Goal: Transaction & Acquisition: Book appointment/travel/reservation

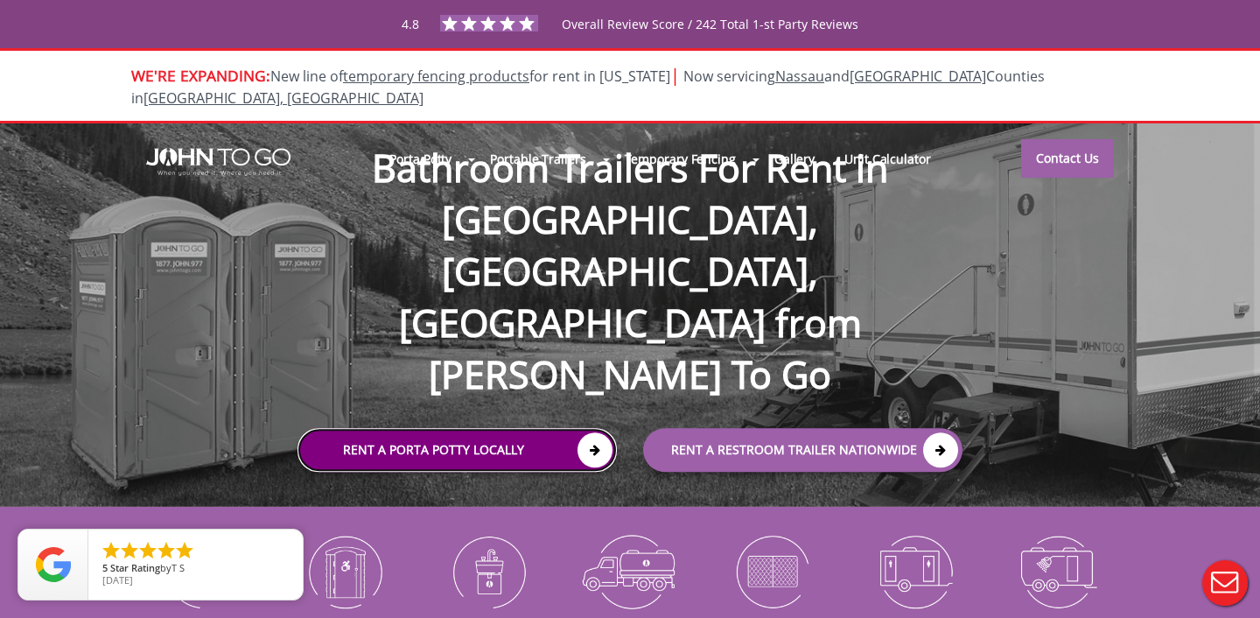
click at [596, 432] on icon at bounding box center [595, 449] width 35 height 35
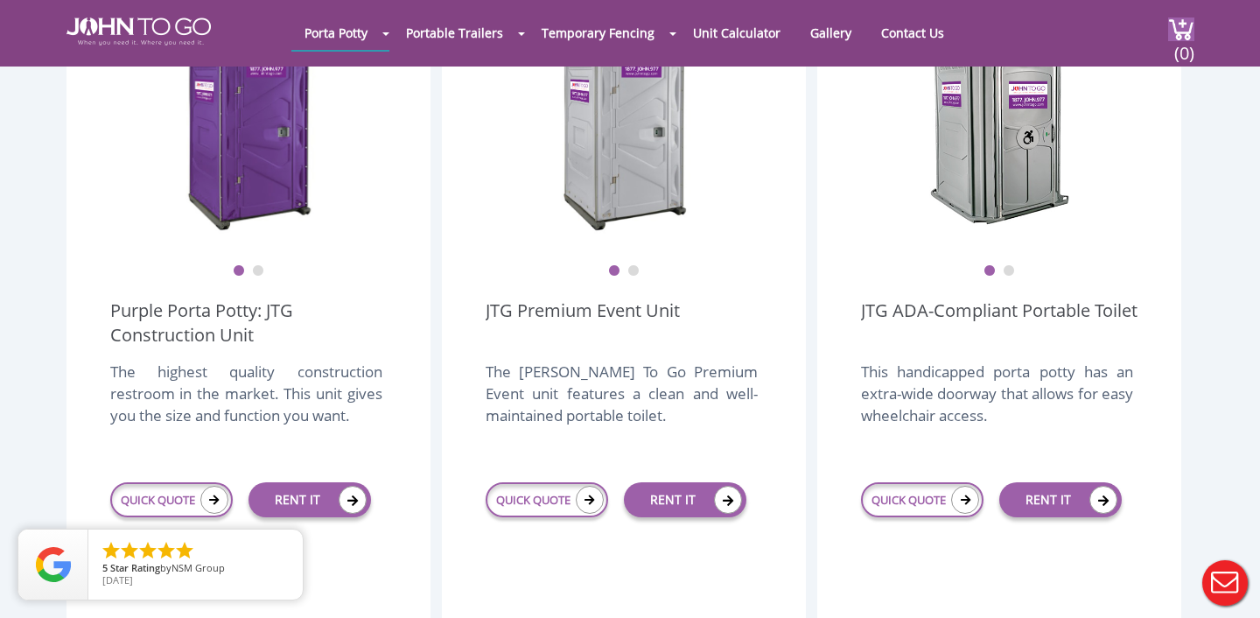
scroll to position [598, 0]
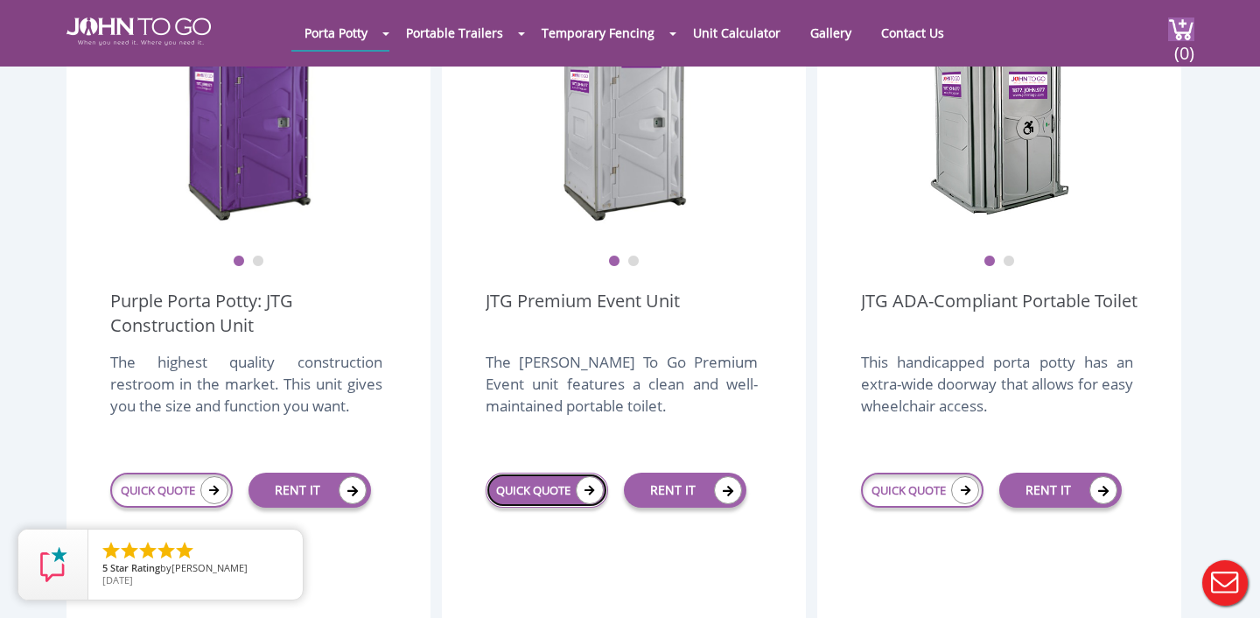
click at [545, 473] on link "QUICK QUOTE" at bounding box center [547, 490] width 123 height 35
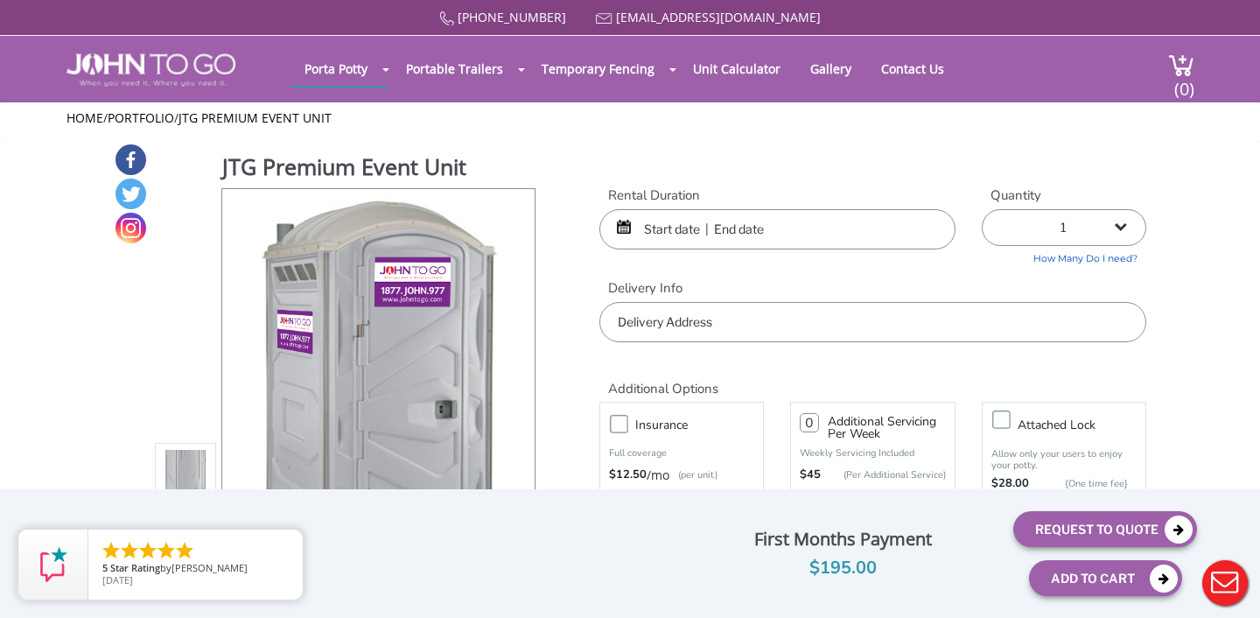
click at [669, 214] on input "text" at bounding box center [777, 229] width 356 height 40
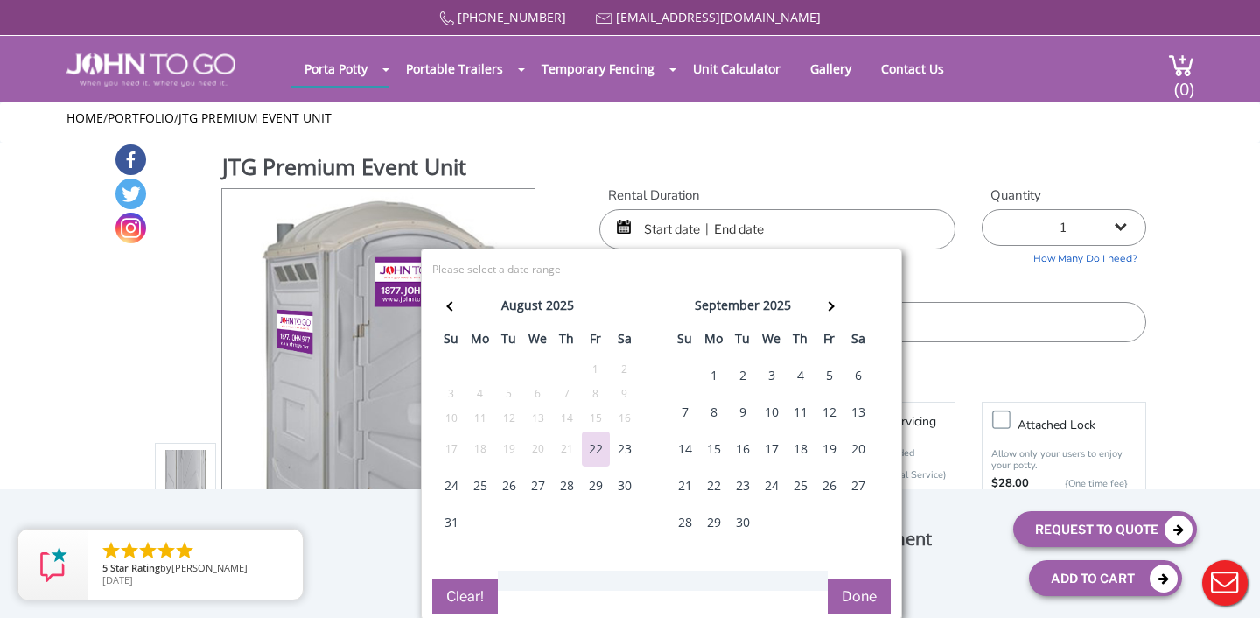
click at [618, 487] on div "30" at bounding box center [625, 485] width 28 height 35
click at [601, 484] on div "29" at bounding box center [596, 485] width 28 height 35
type input "[DATE] to [DATE]"
click at [942, 263] on div "Rental Duration [DATE] to [DATE] Quantity 1 2 (5% discount) 3 (8% discount) 4 (…" at bounding box center [872, 264] width 573 height 157
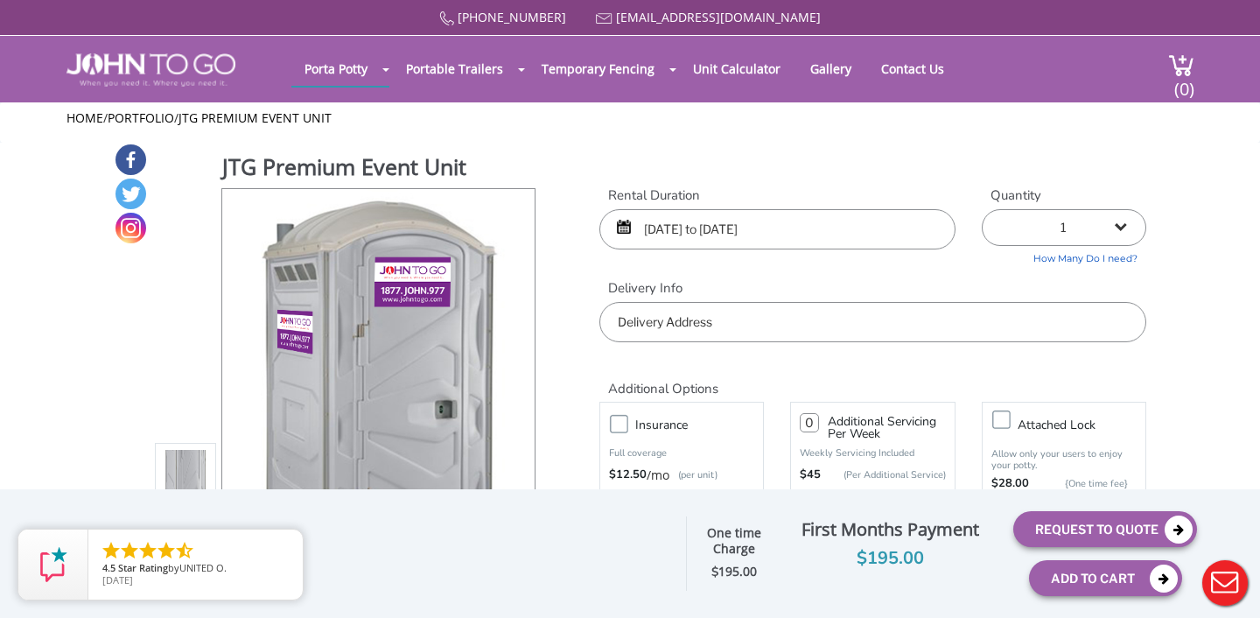
click at [744, 326] on input "text" at bounding box center [872, 322] width 547 height 40
drag, startPoint x: 616, startPoint y: 321, endPoint x: 740, endPoint y: 324, distance: 123.4
click at [740, 324] on input "text" at bounding box center [872, 322] width 547 height 40
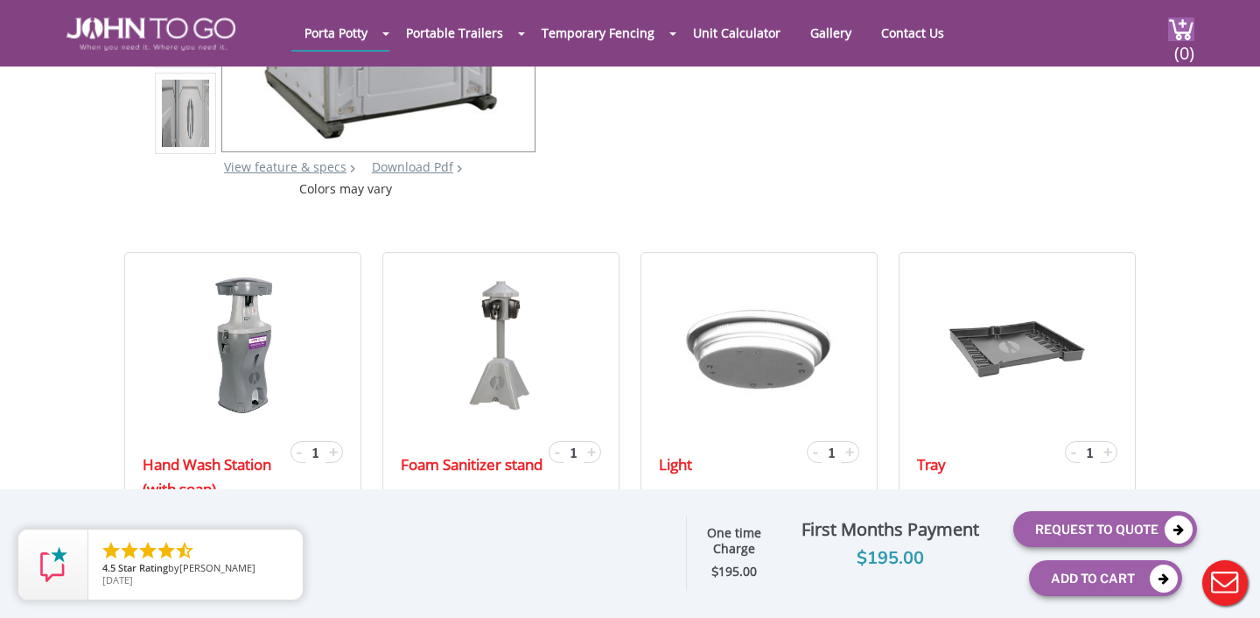
scroll to position [440, 0]
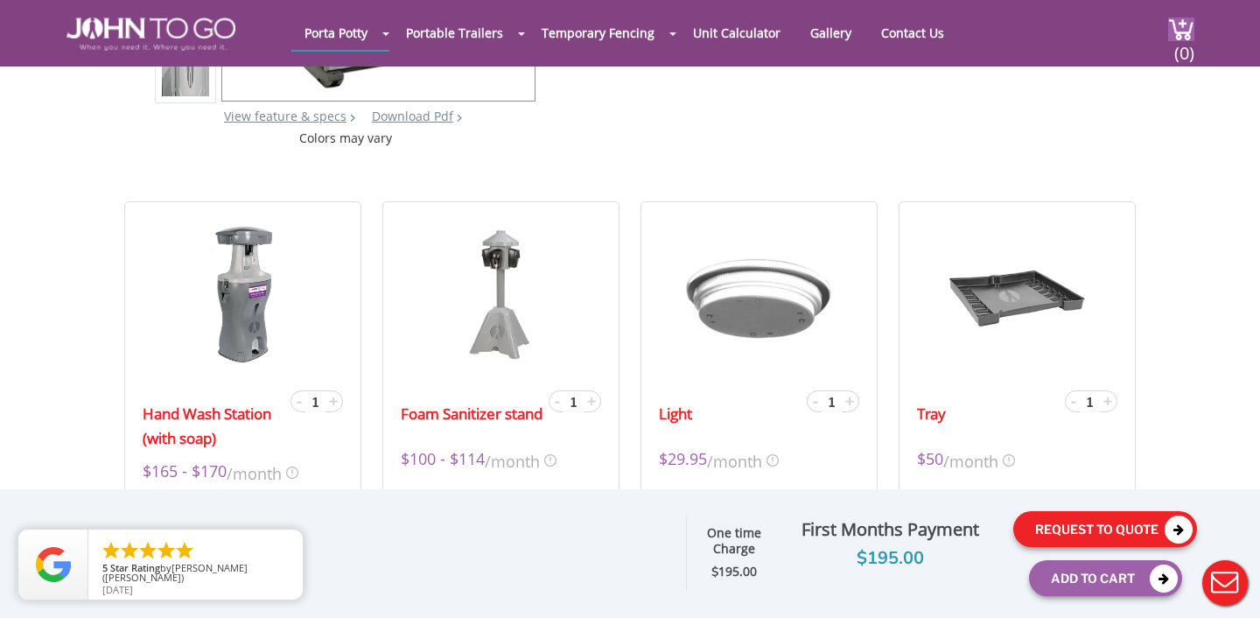
type input "[PERSON_NAME][GEOGRAPHIC_DATA], [GEOGRAPHIC_DATA], [PERSON_NAME][GEOGRAPHIC_DAT…"
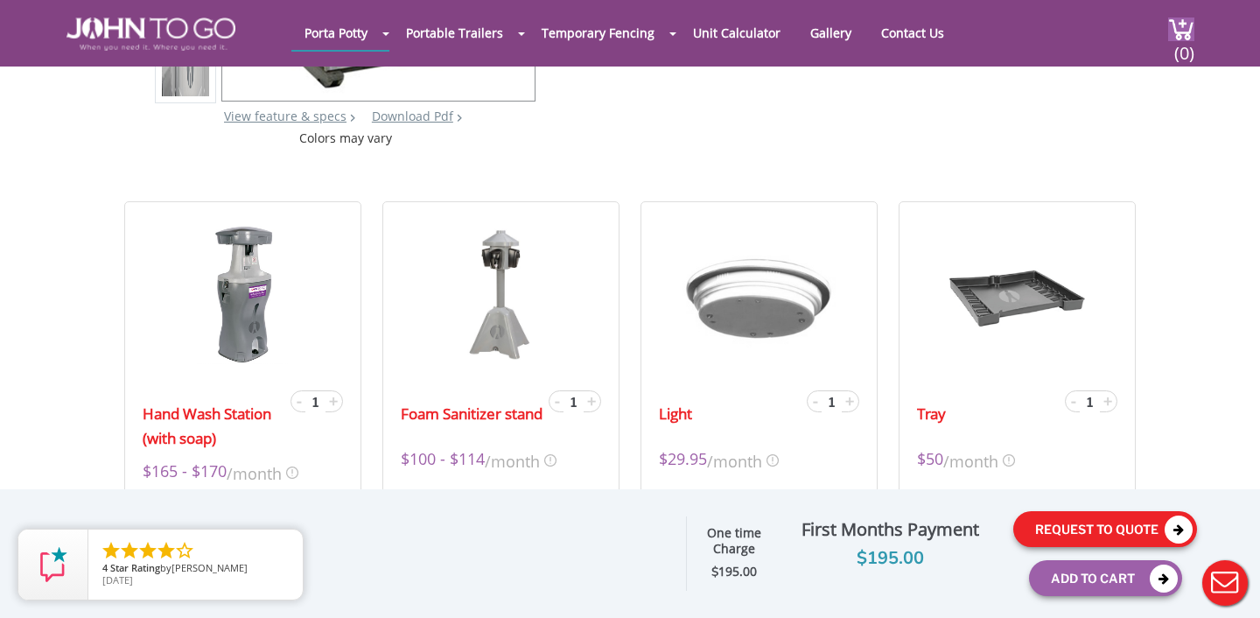
click at [1179, 522] on icon at bounding box center [1179, 529] width 28 height 28
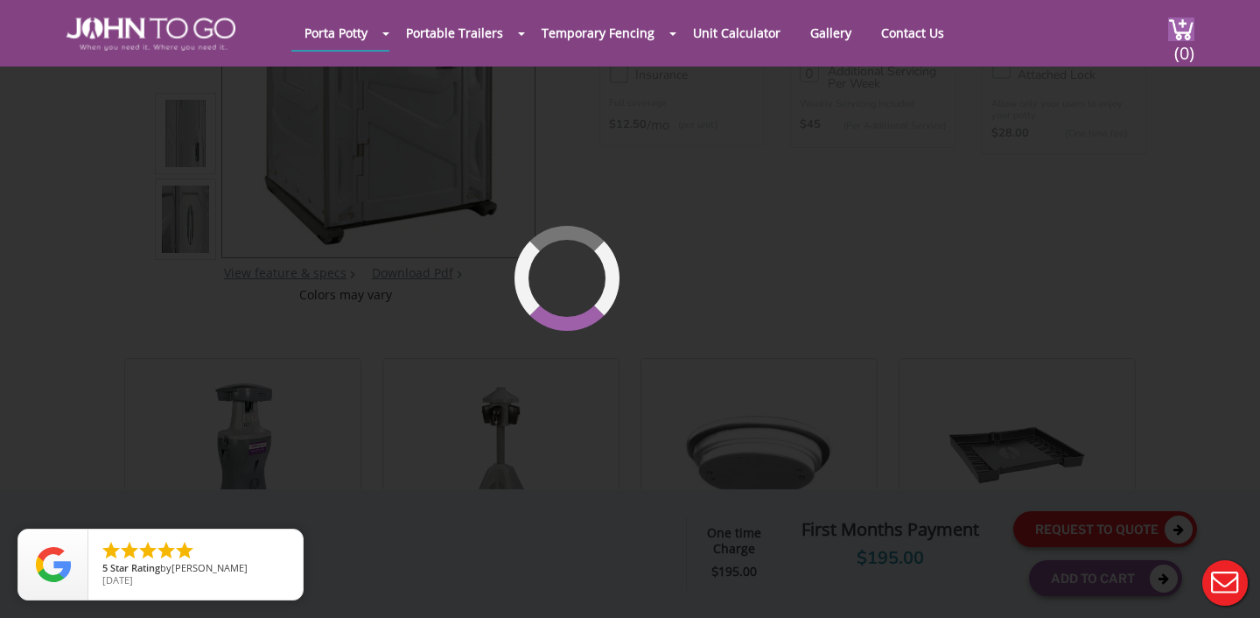
scroll to position [120, 0]
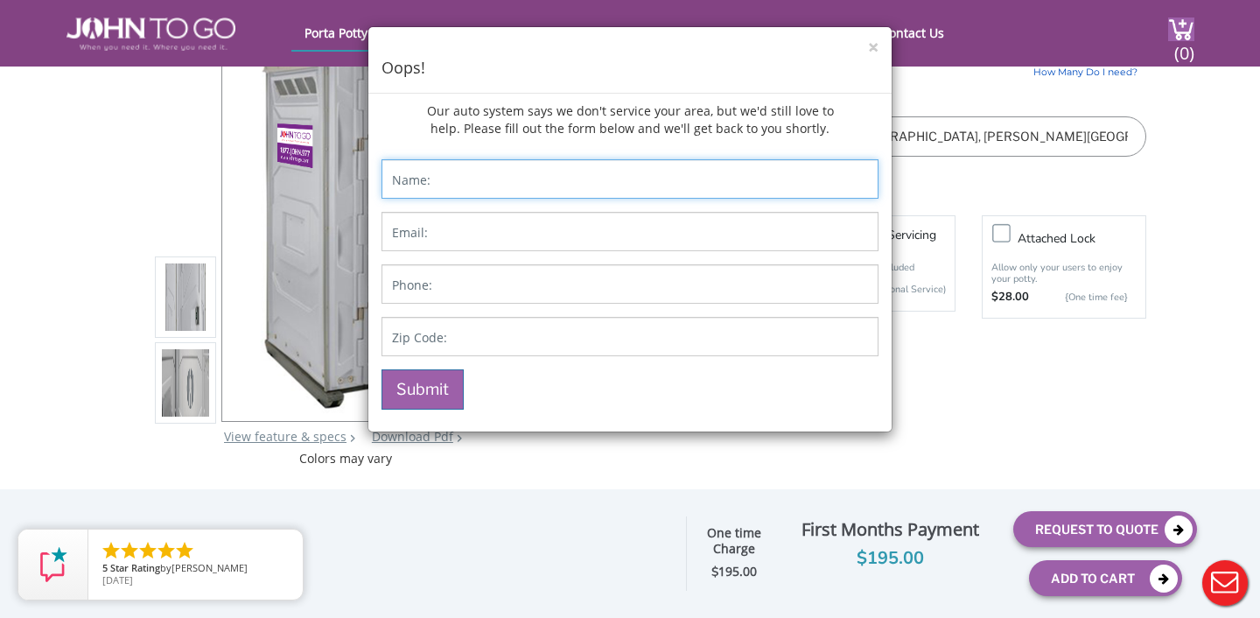
click at [402, 192] on input "Contact form" at bounding box center [630, 178] width 497 height 39
type input "[PERSON_NAME]"
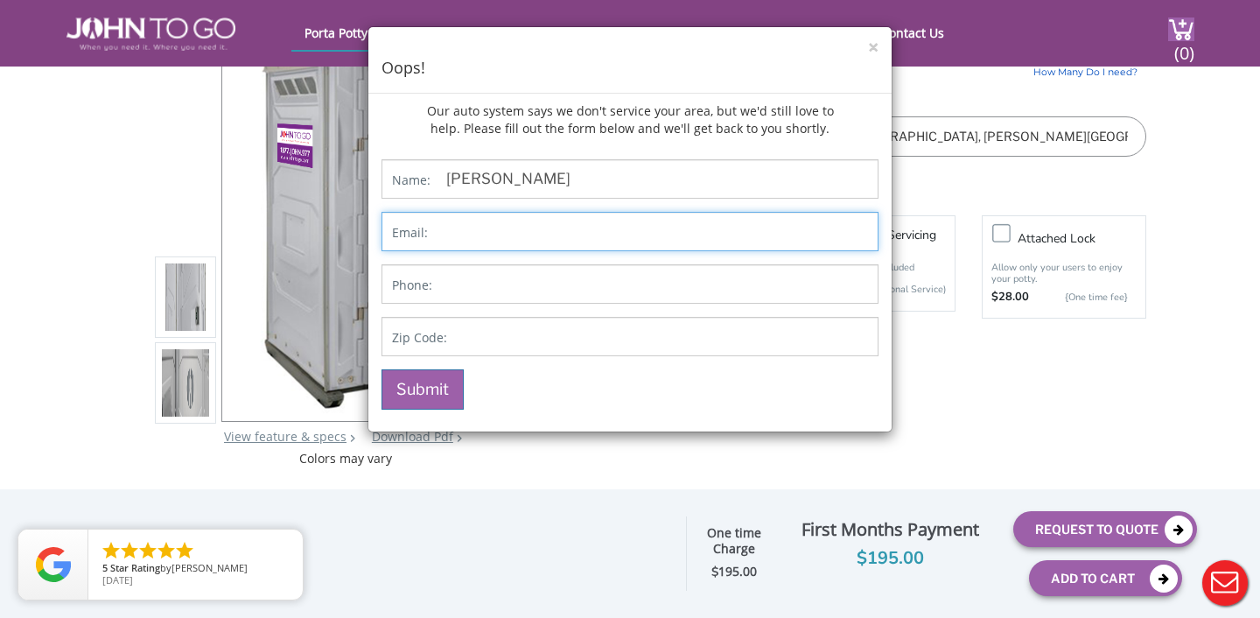
click at [400, 244] on input "Contact form" at bounding box center [630, 231] width 497 height 39
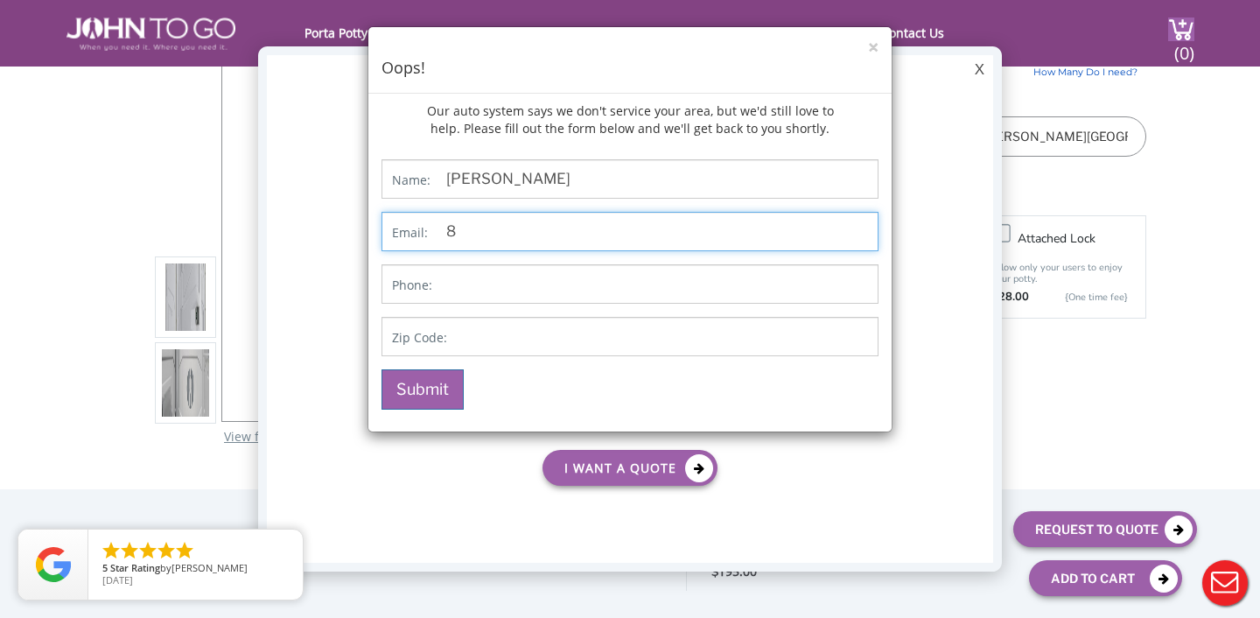
scroll to position [0, 0]
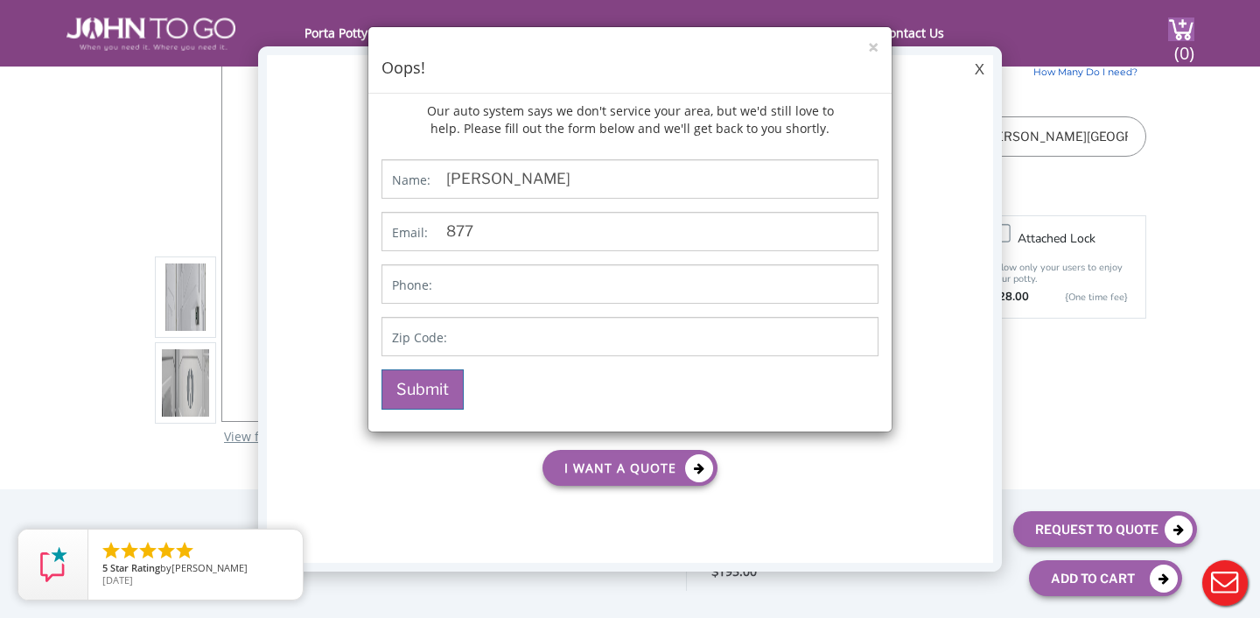
click at [880, 46] on div "× Oops!" at bounding box center [629, 60] width 523 height 67
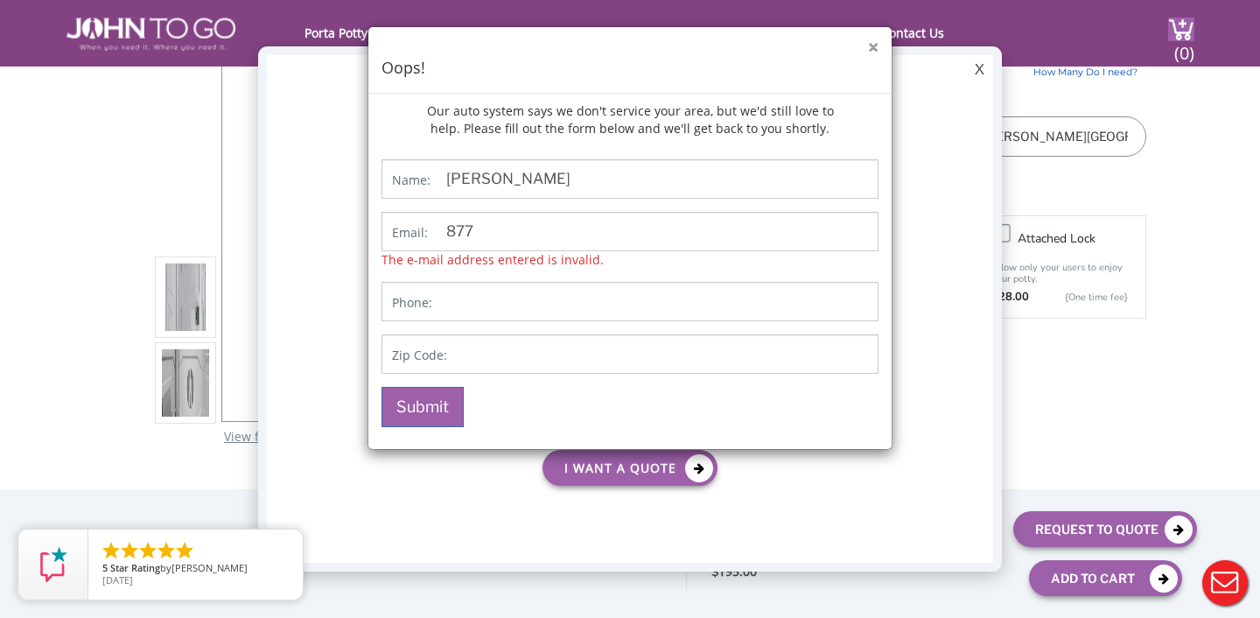
click at [872, 46] on button "×" at bounding box center [873, 48] width 11 height 18
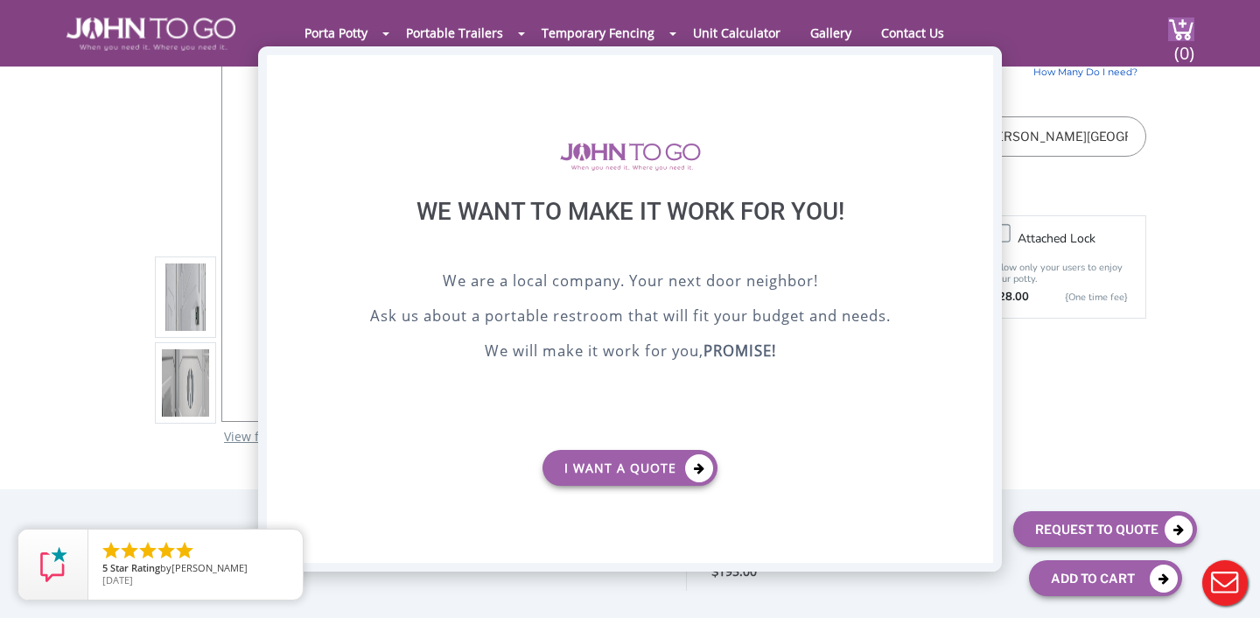
click at [985, 62] on div "X" at bounding box center [979, 70] width 27 height 30
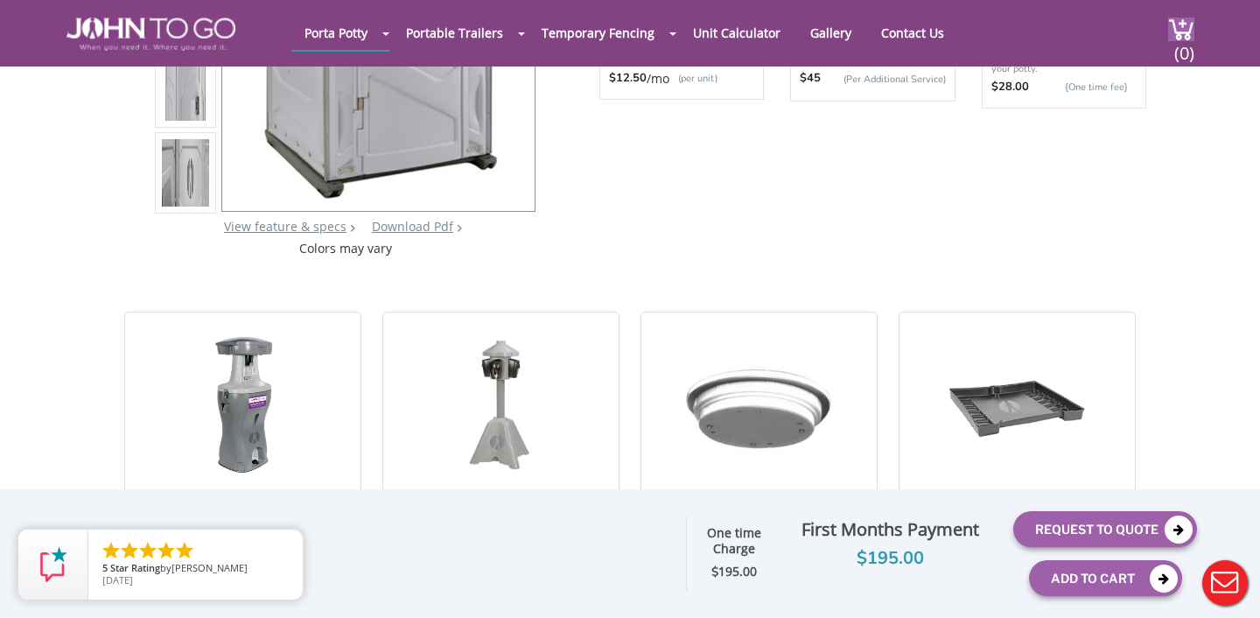
scroll to position [338, 0]
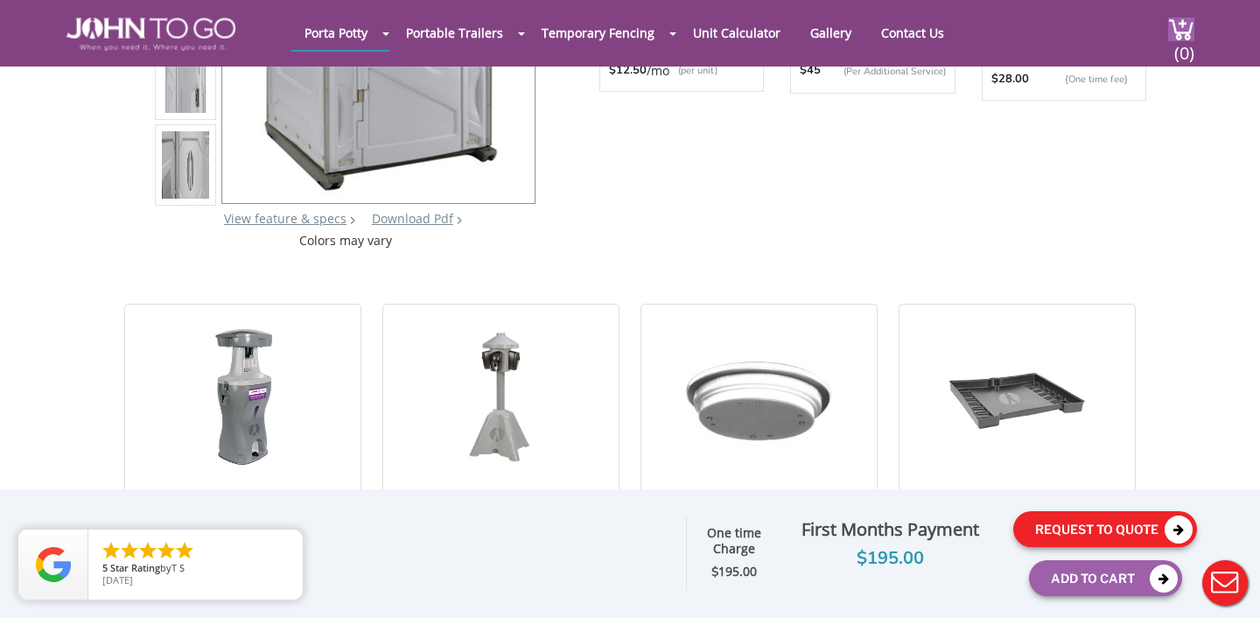
click at [1058, 537] on button "Request To Quote" at bounding box center [1105, 529] width 184 height 36
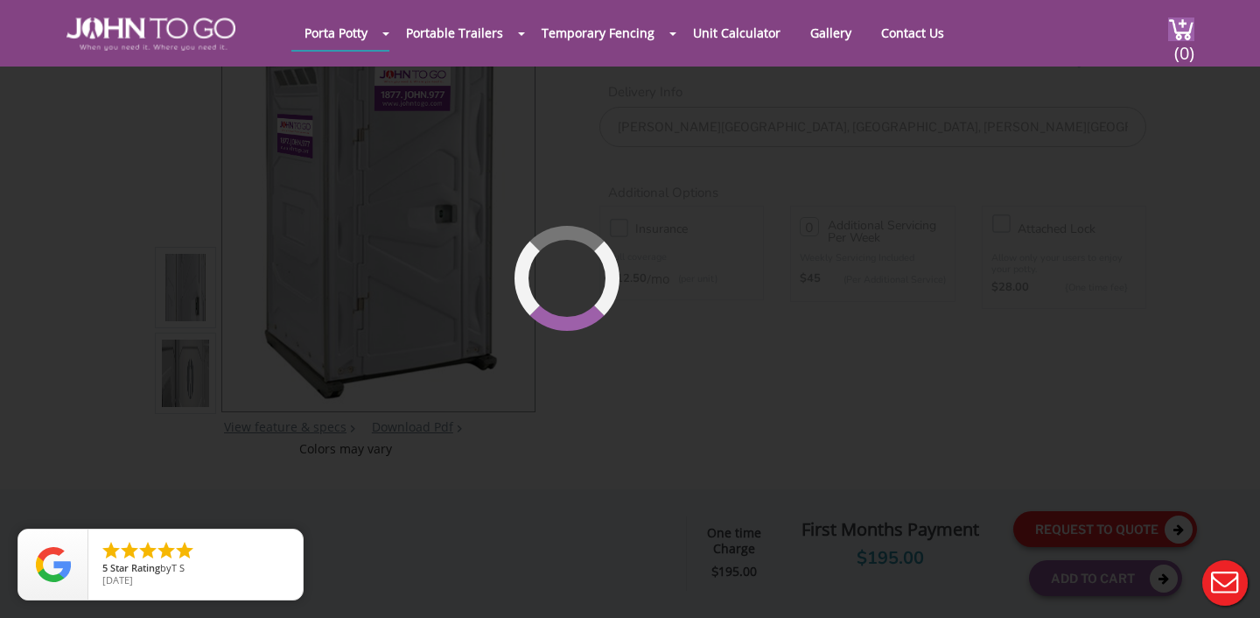
scroll to position [120, 0]
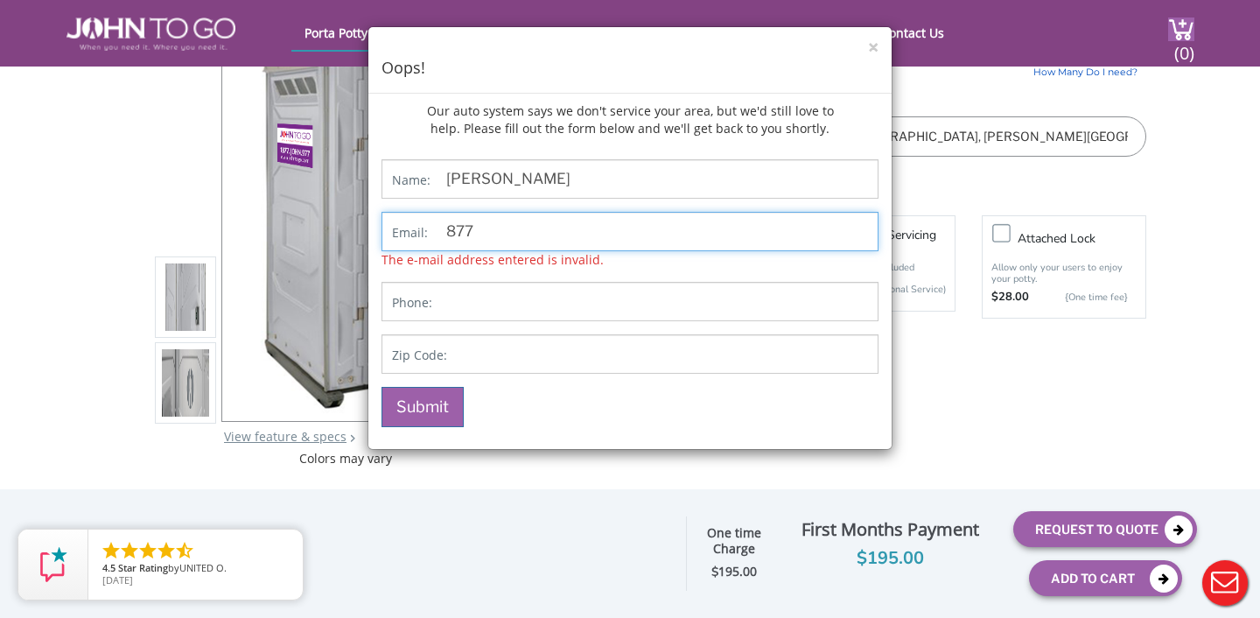
click at [475, 232] on input "877" at bounding box center [630, 231] width 497 height 39
type input "[EMAIL_ADDRESS][DOMAIN_NAME]"
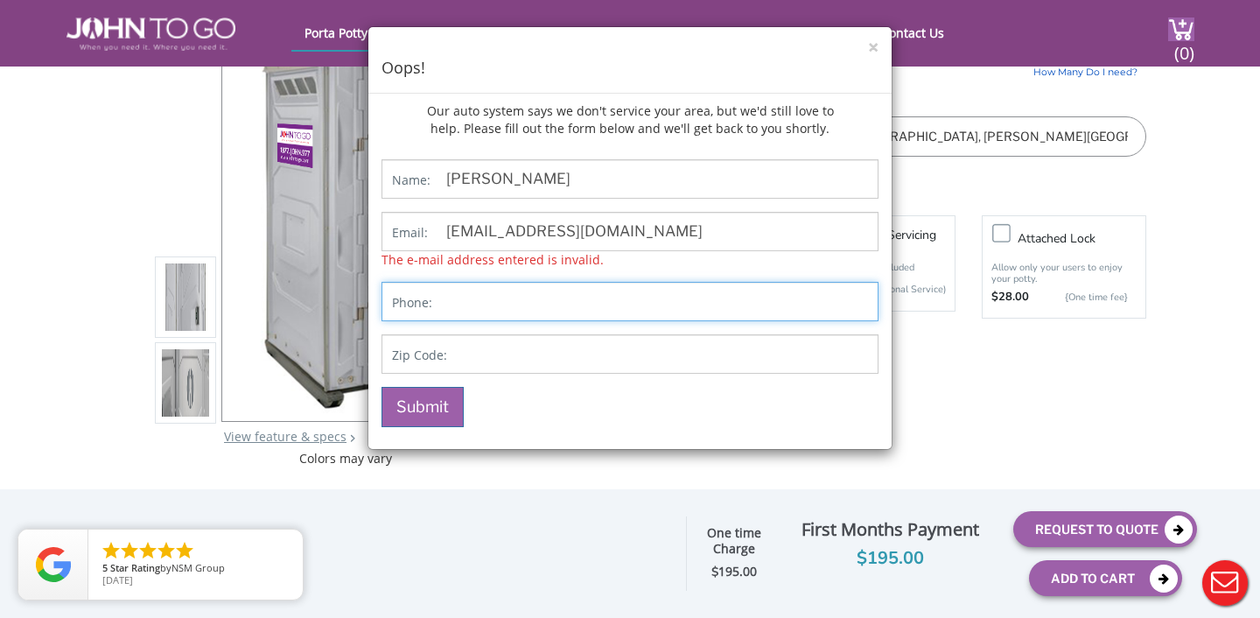
click at [466, 302] on input "Contact form" at bounding box center [630, 301] width 497 height 39
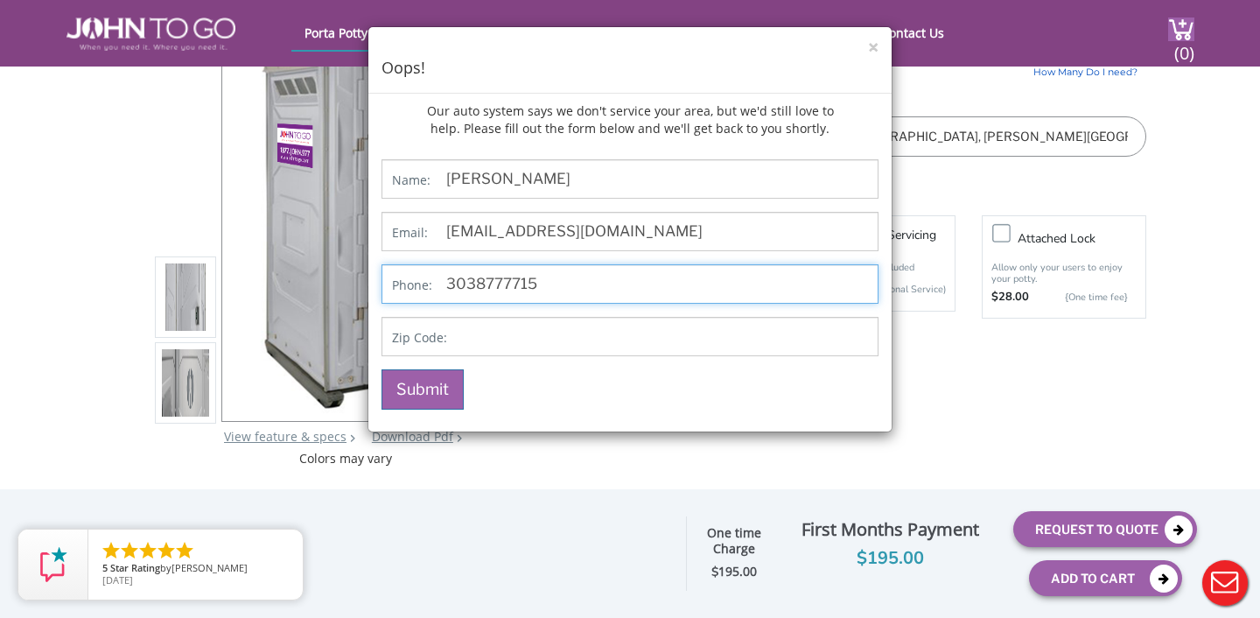
type input "3038777715"
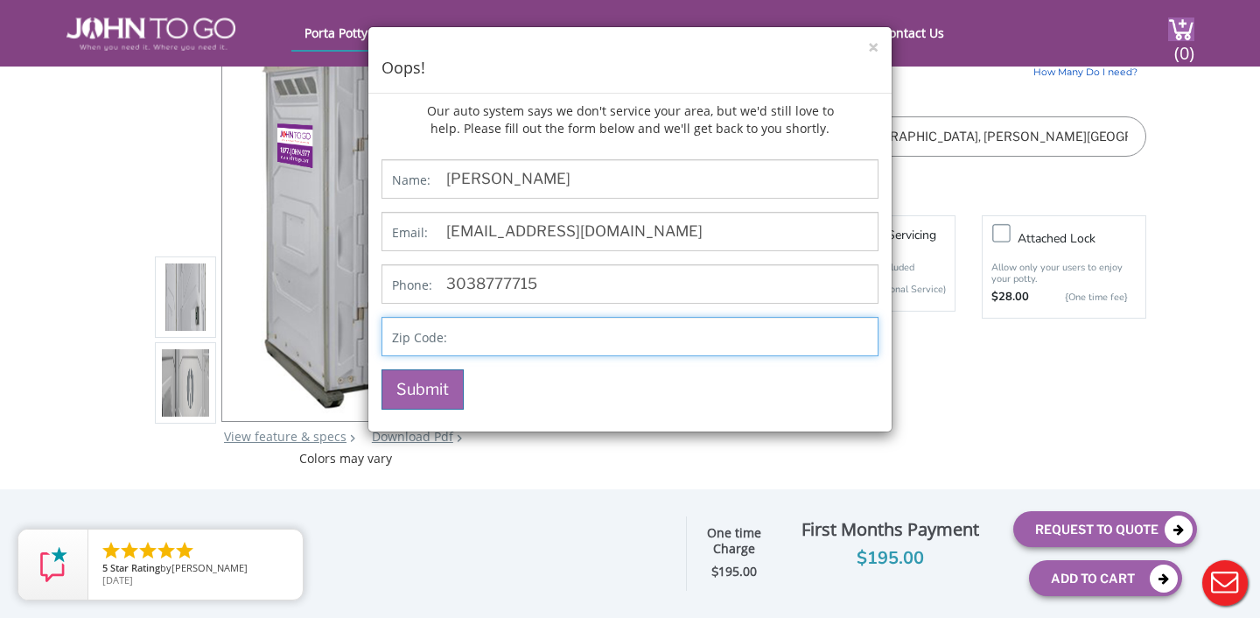
click at [483, 340] on input "Contact form" at bounding box center [630, 336] width 497 height 39
type input "80121"
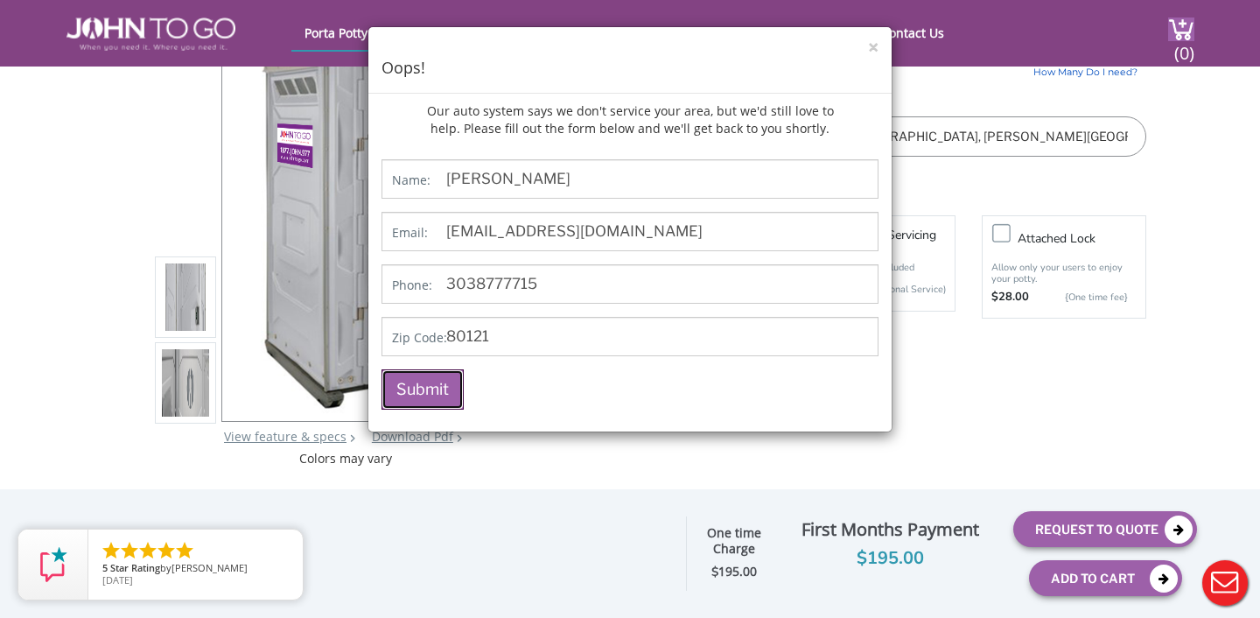
click at [421, 393] on button "Submit" at bounding box center [423, 389] width 82 height 40
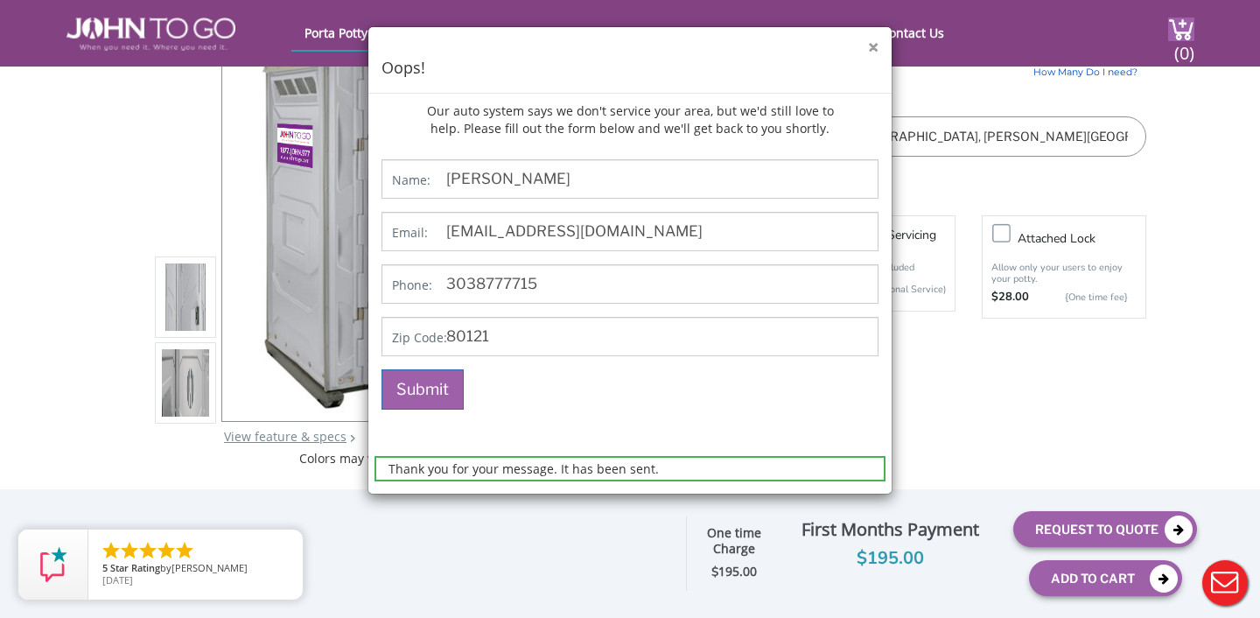
click at [874, 41] on button "×" at bounding box center [873, 48] width 11 height 18
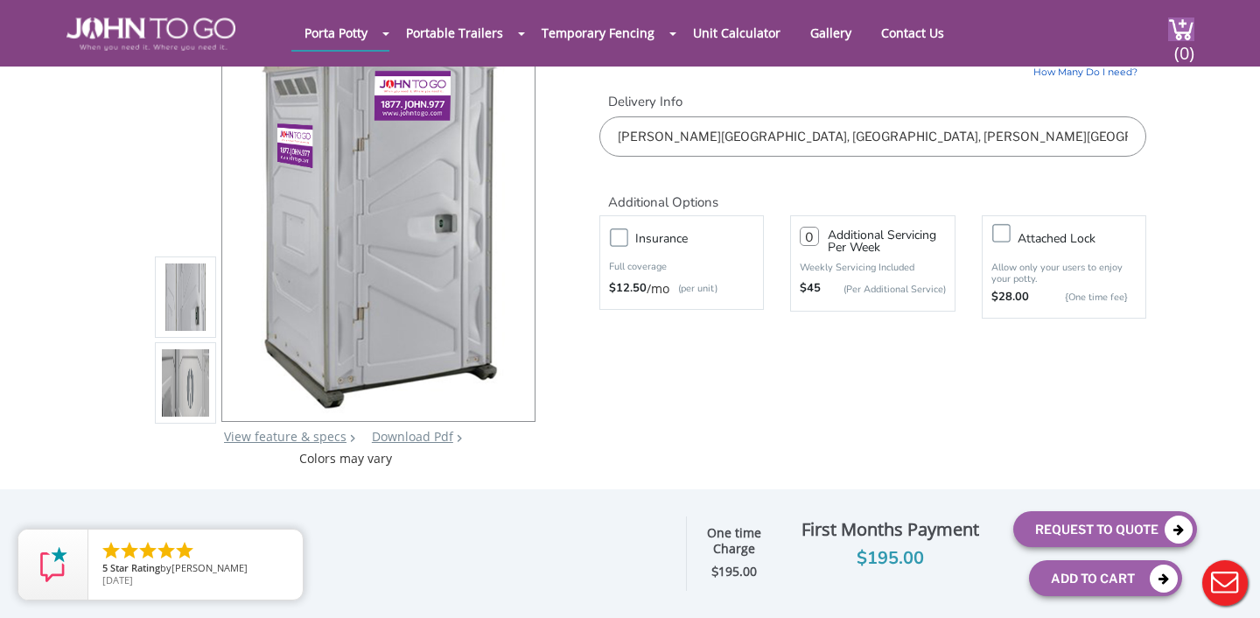
scroll to position [0, 0]
